Goal: Task Accomplishment & Management: Use online tool/utility

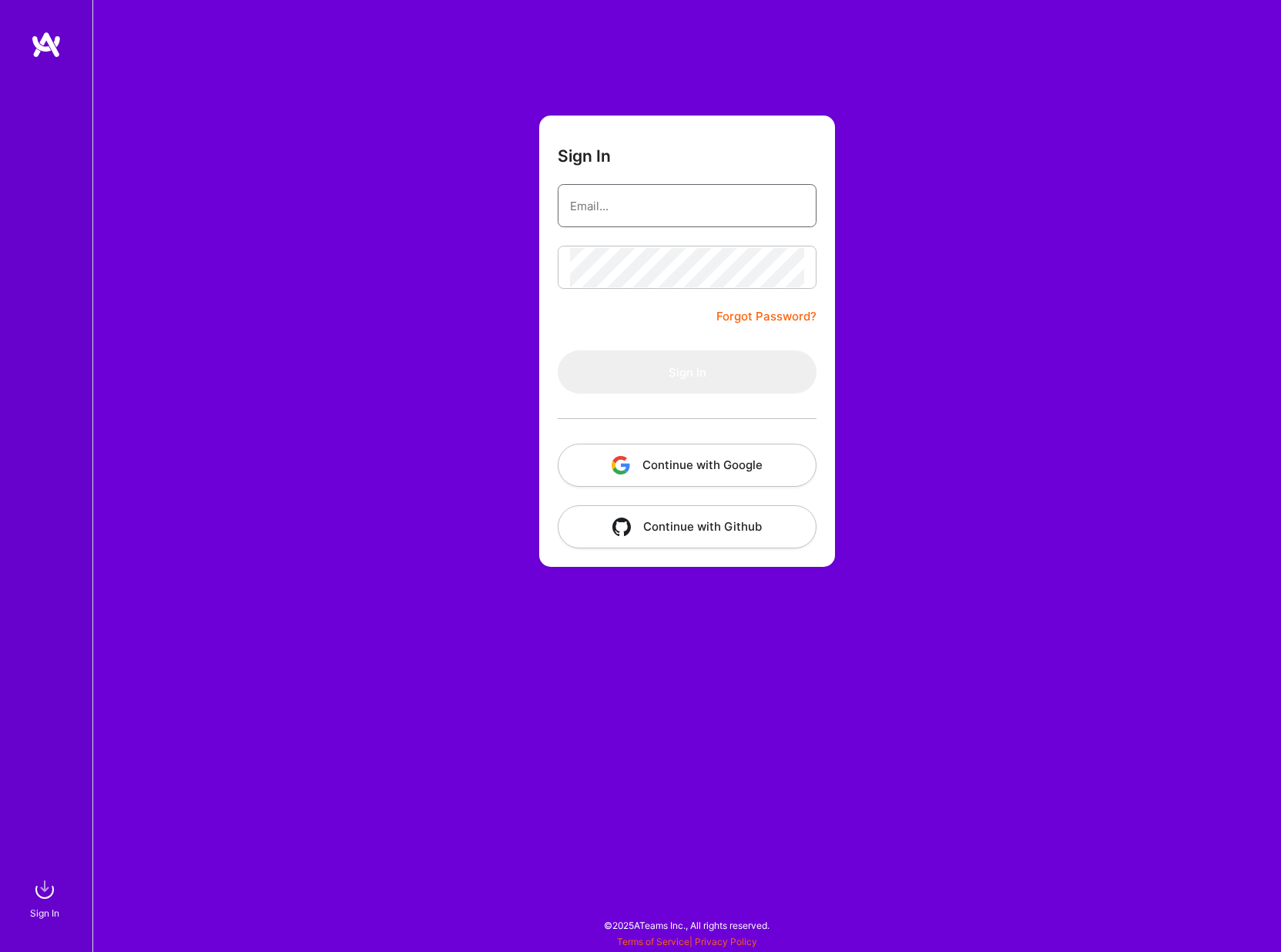
type input "weskyuen@gmail.com"
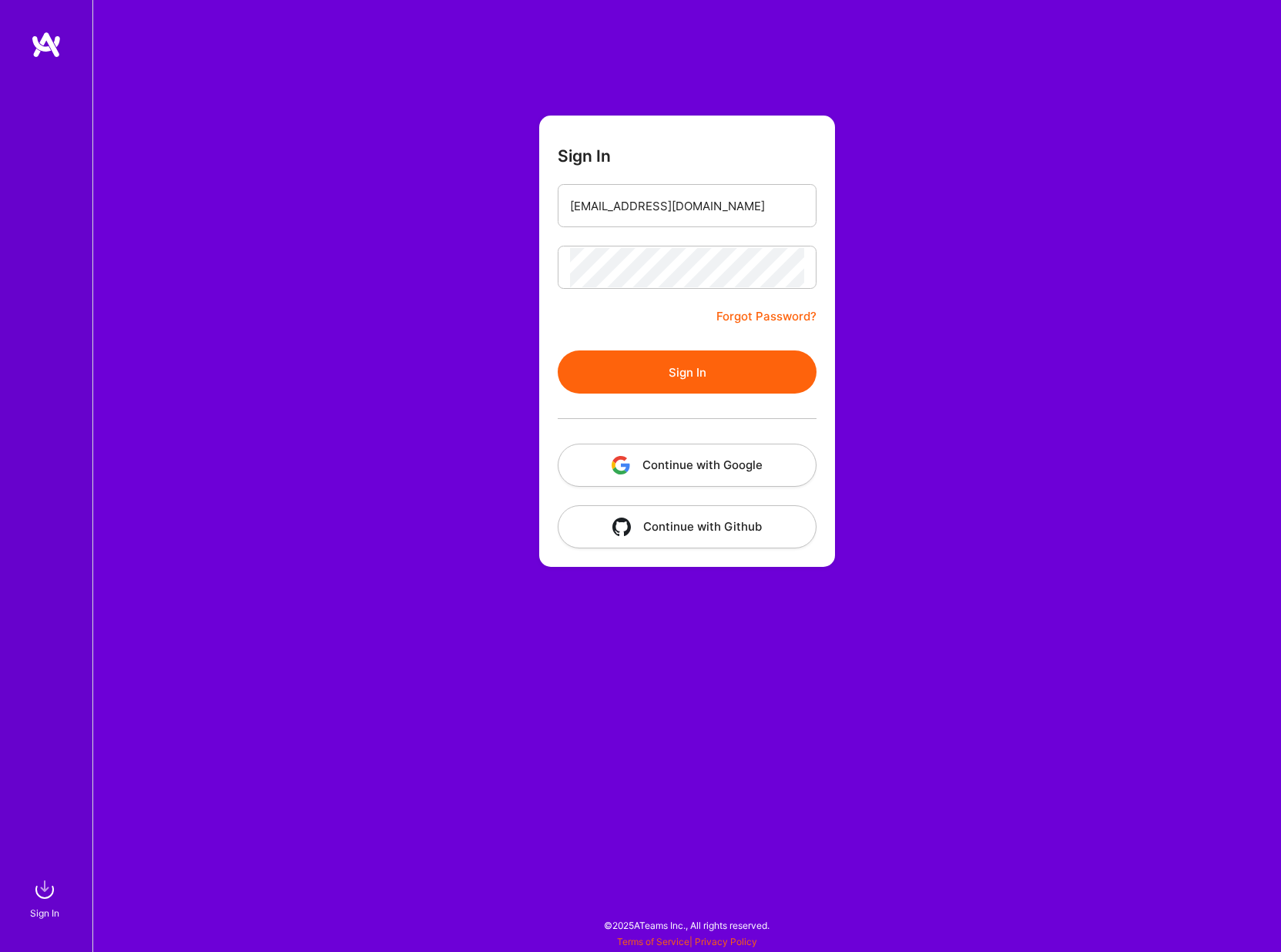
click at [727, 380] on button "Sign In" at bounding box center [687, 371] width 259 height 43
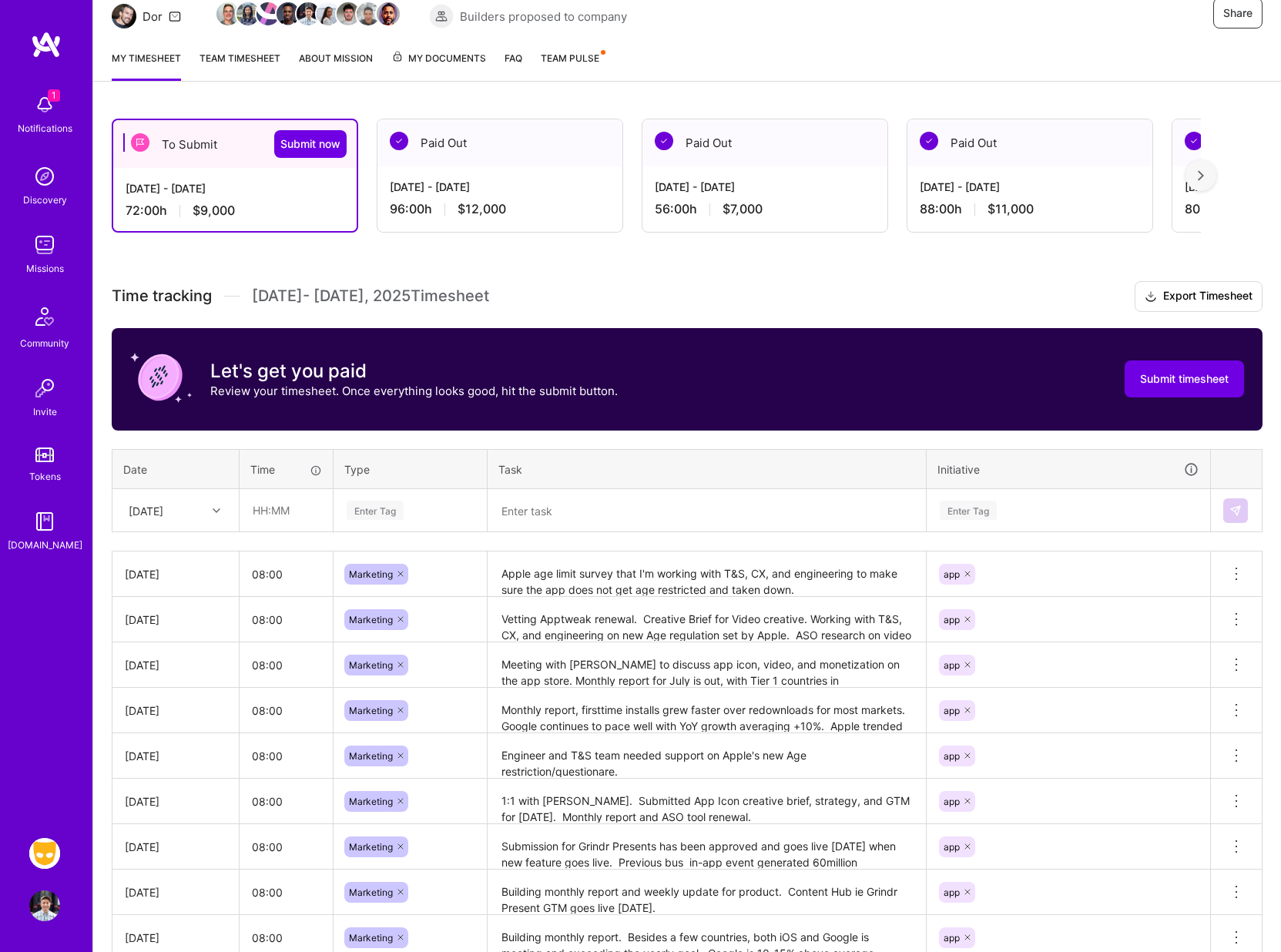
scroll to position [190, 0]
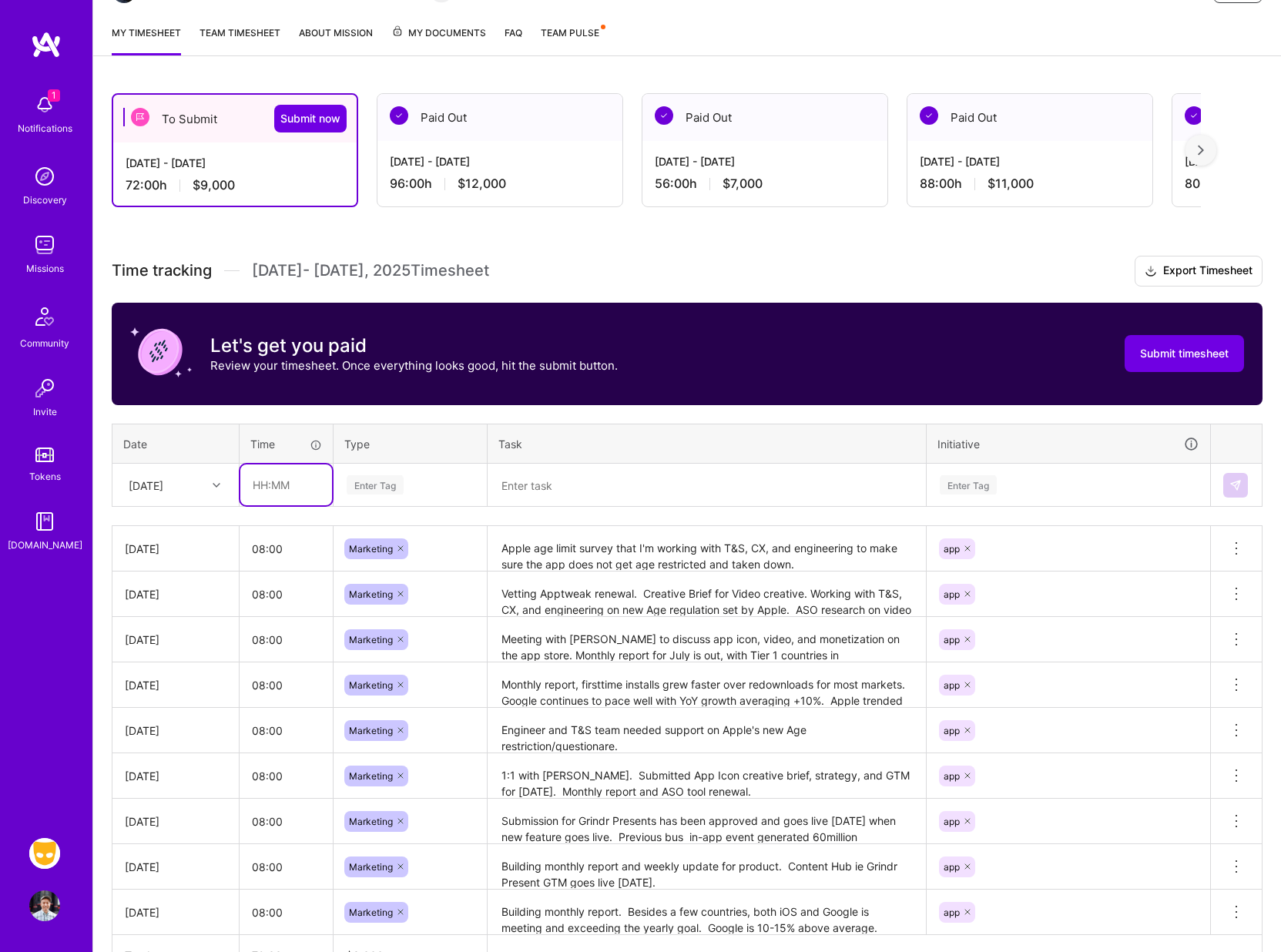
click at [286, 481] on input "text" at bounding box center [286, 485] width 92 height 41
type input "08:00"
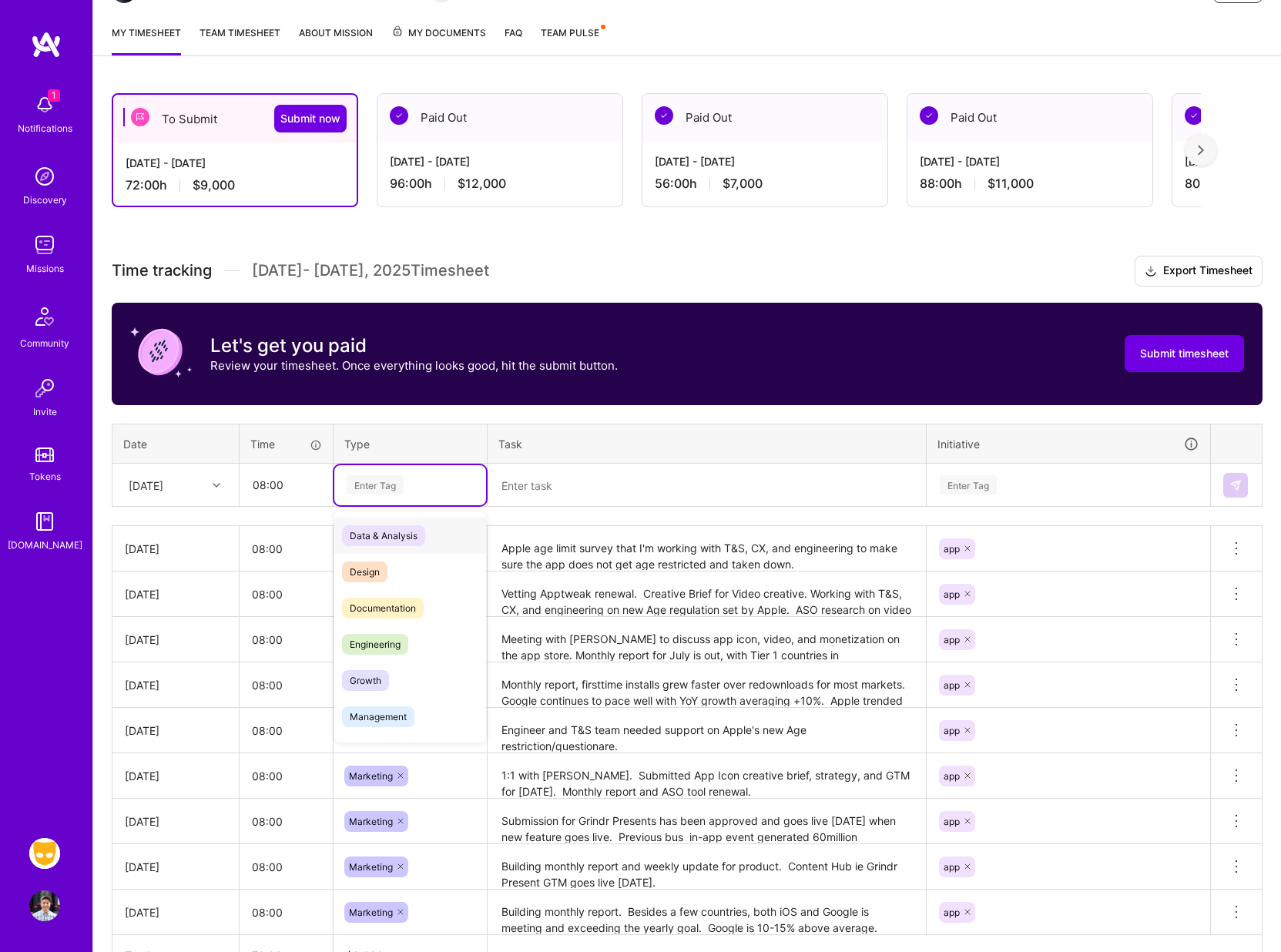
click at [391, 494] on div "Enter Tag" at bounding box center [410, 485] width 151 height 40
click at [370, 715] on span "Marketing" at bounding box center [371, 717] width 59 height 20
click at [568, 483] on textarea at bounding box center [706, 485] width 435 height 40
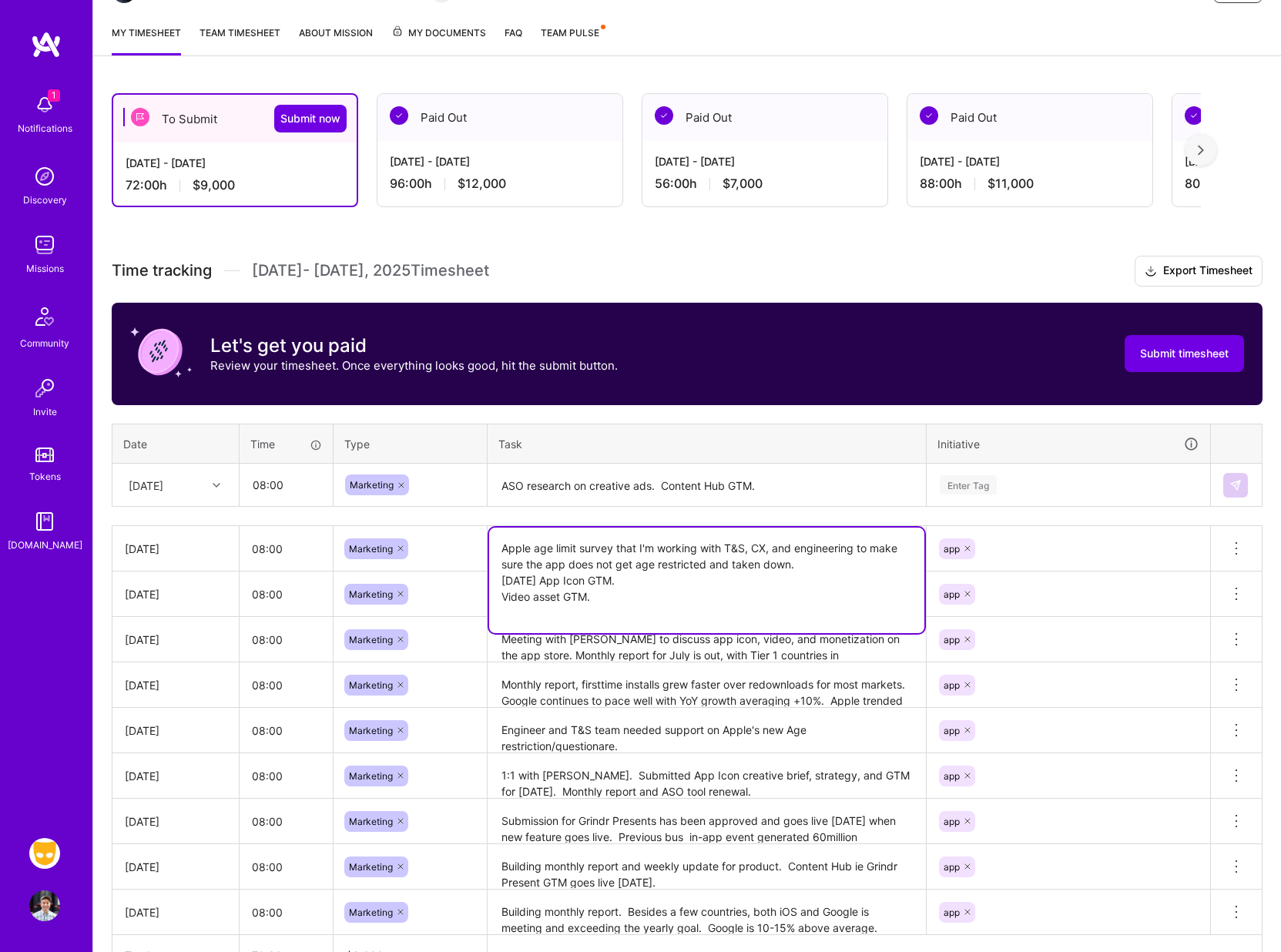
click at [776, 541] on textarea "Apple age limit survey that I'm working with T&S, CX, and engineering to make s…" at bounding box center [706, 580] width 435 height 106
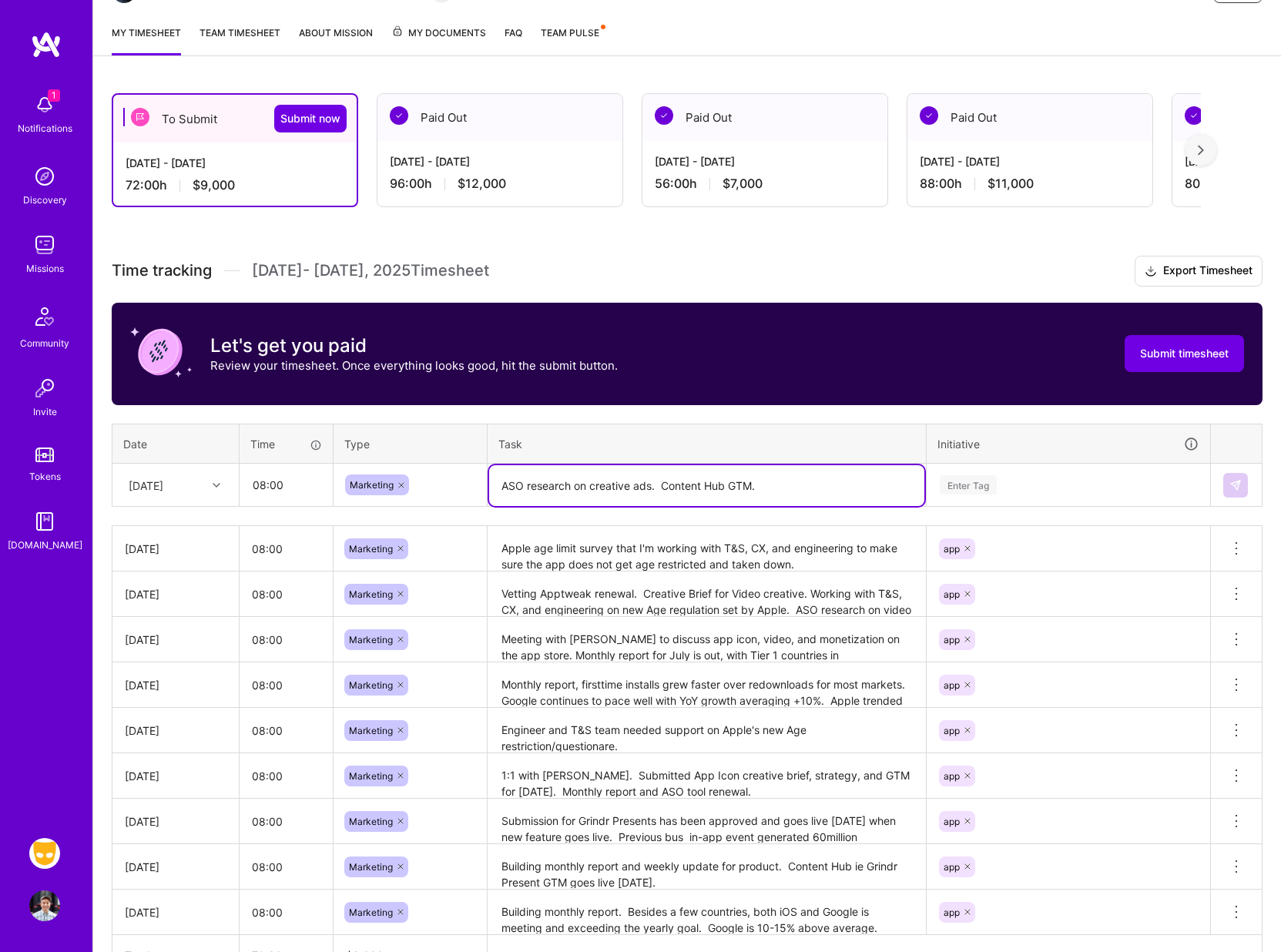
click at [813, 478] on textarea "ASO research on creative ads. Content Hub GTM." at bounding box center [706, 486] width 435 height 41
type textarea "ASO research on creative ads. Content Hub GTM. Halloween App Icon GTM"
click at [981, 486] on div "Enter Tag" at bounding box center [968, 485] width 57 height 24
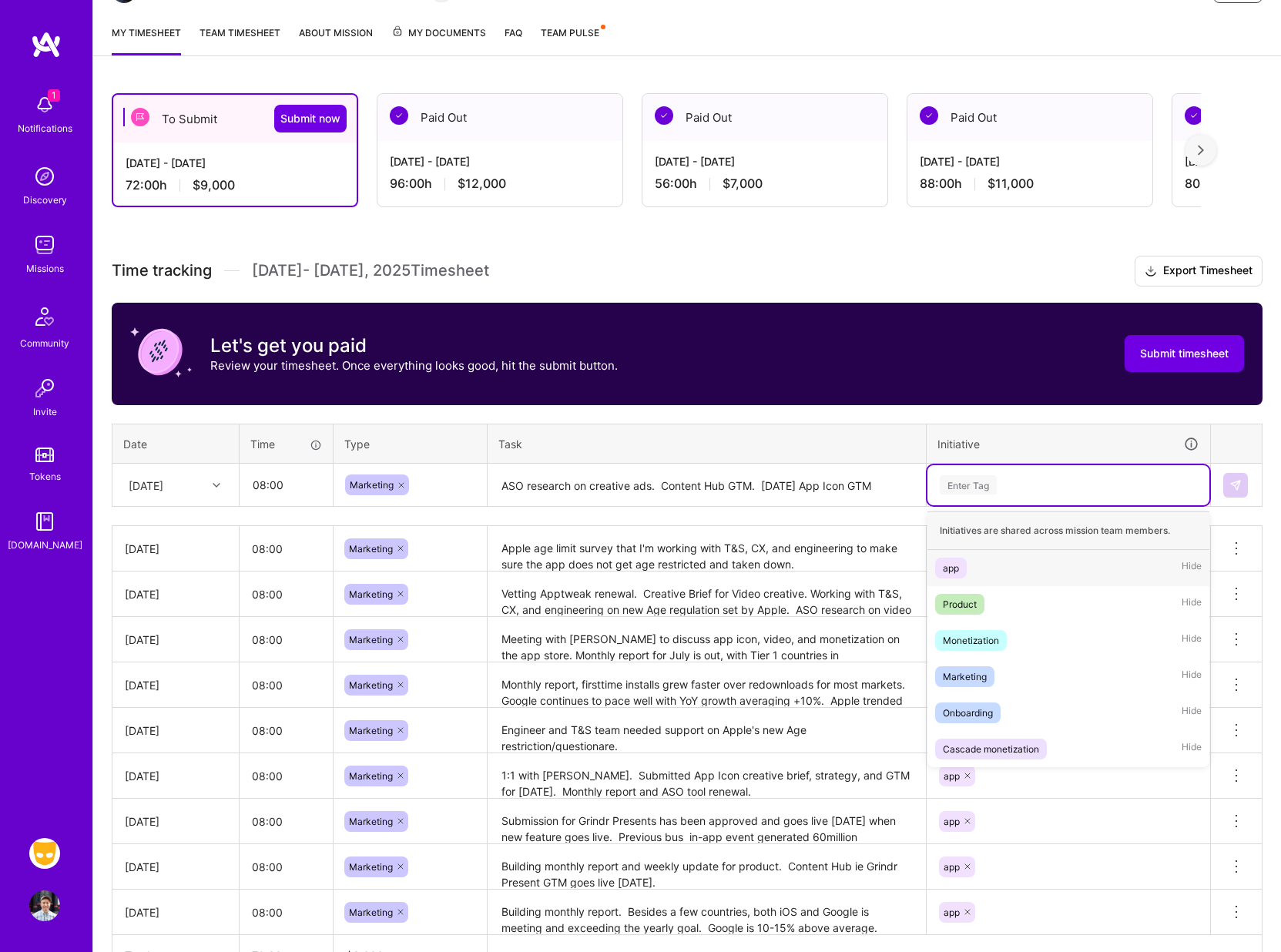
click at [950, 558] on span "app" at bounding box center [950, 567] width 32 height 20
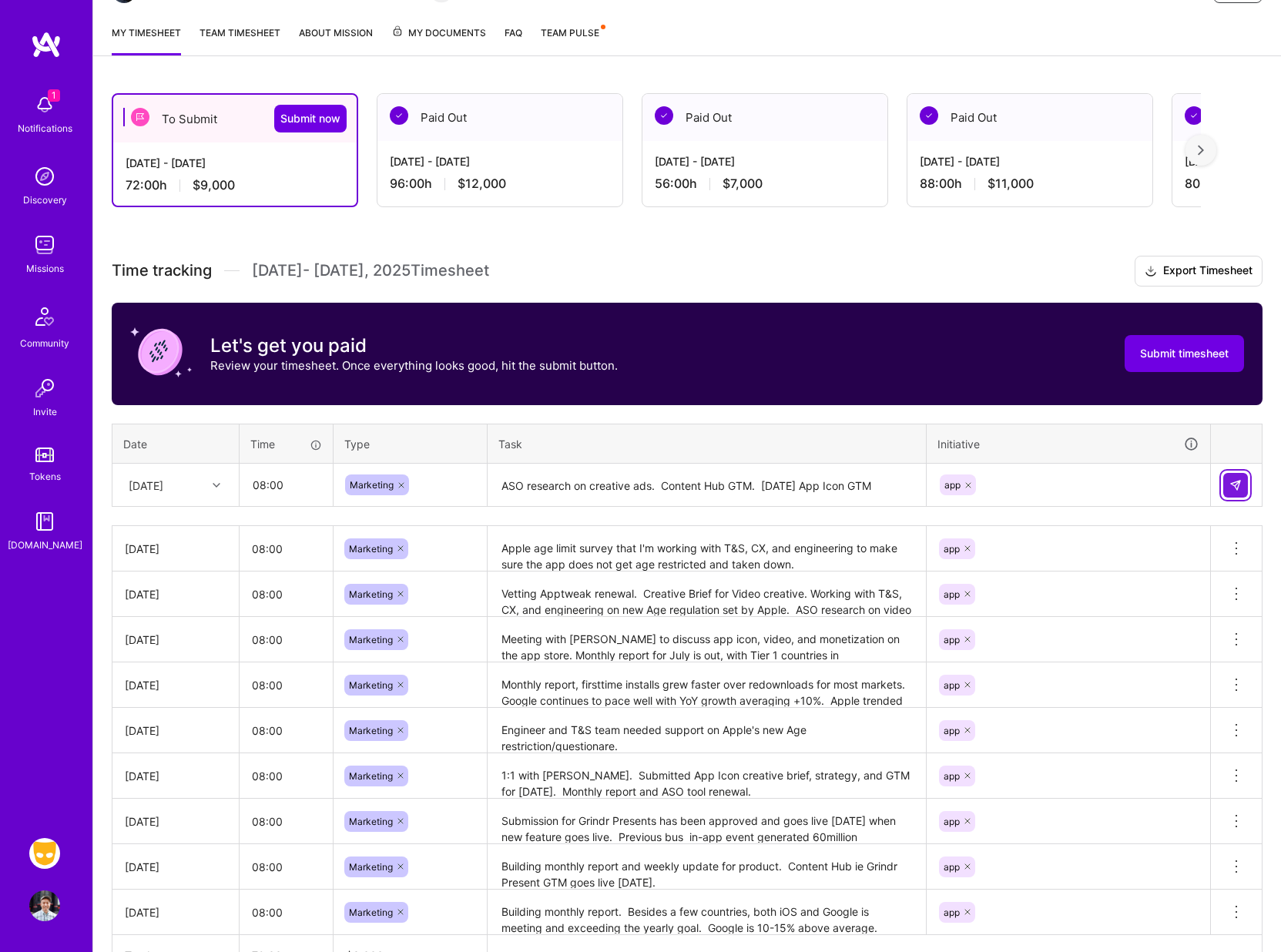
click at [1233, 495] on button at bounding box center [1234, 485] width 24 height 24
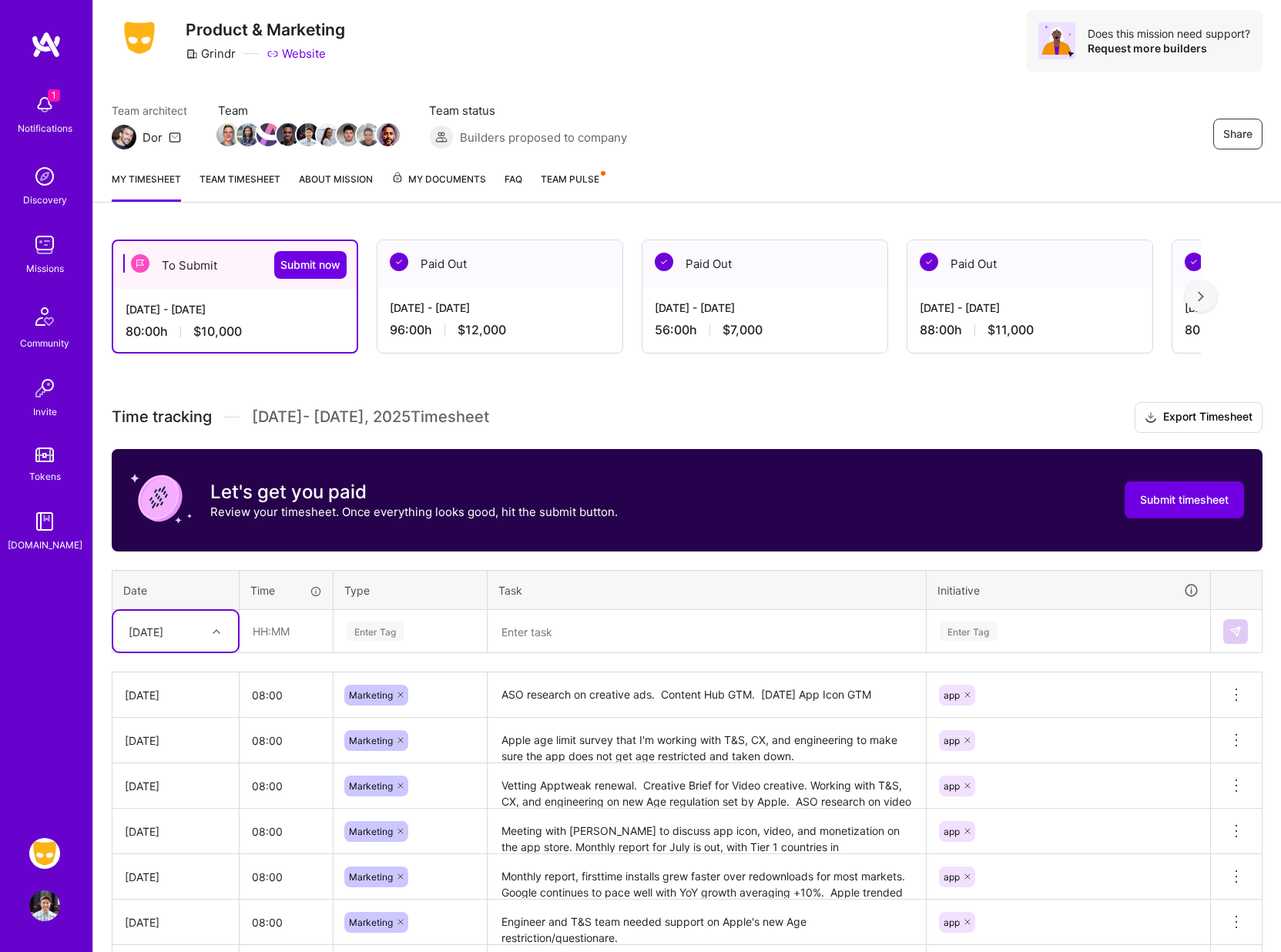
scroll to position [0, 0]
